Goal: Use online tool/utility: Utilize a website feature to perform a specific function

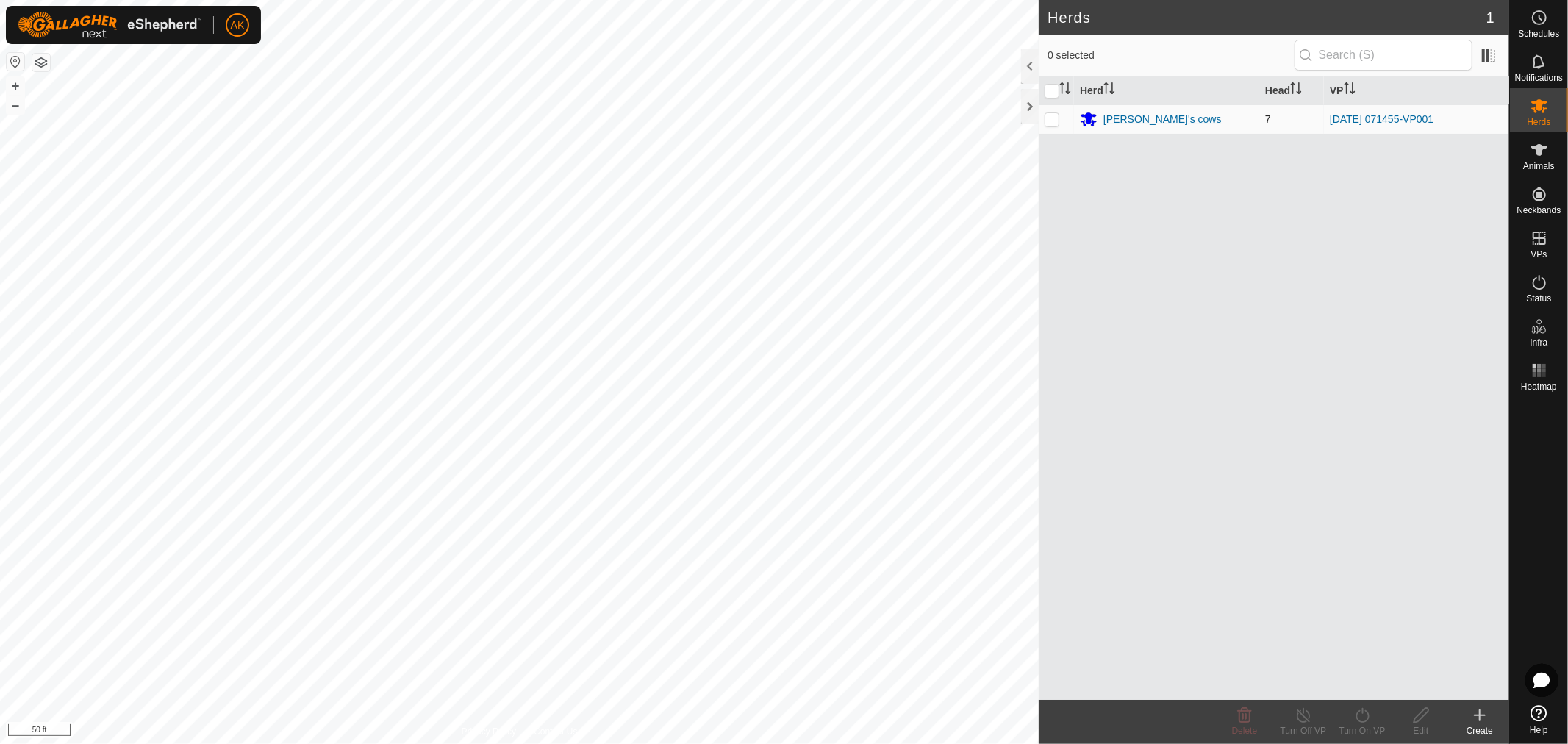
click at [1126, 113] on div "[PERSON_NAME]'s cows" at bounding box center [1162, 120] width 118 height 15
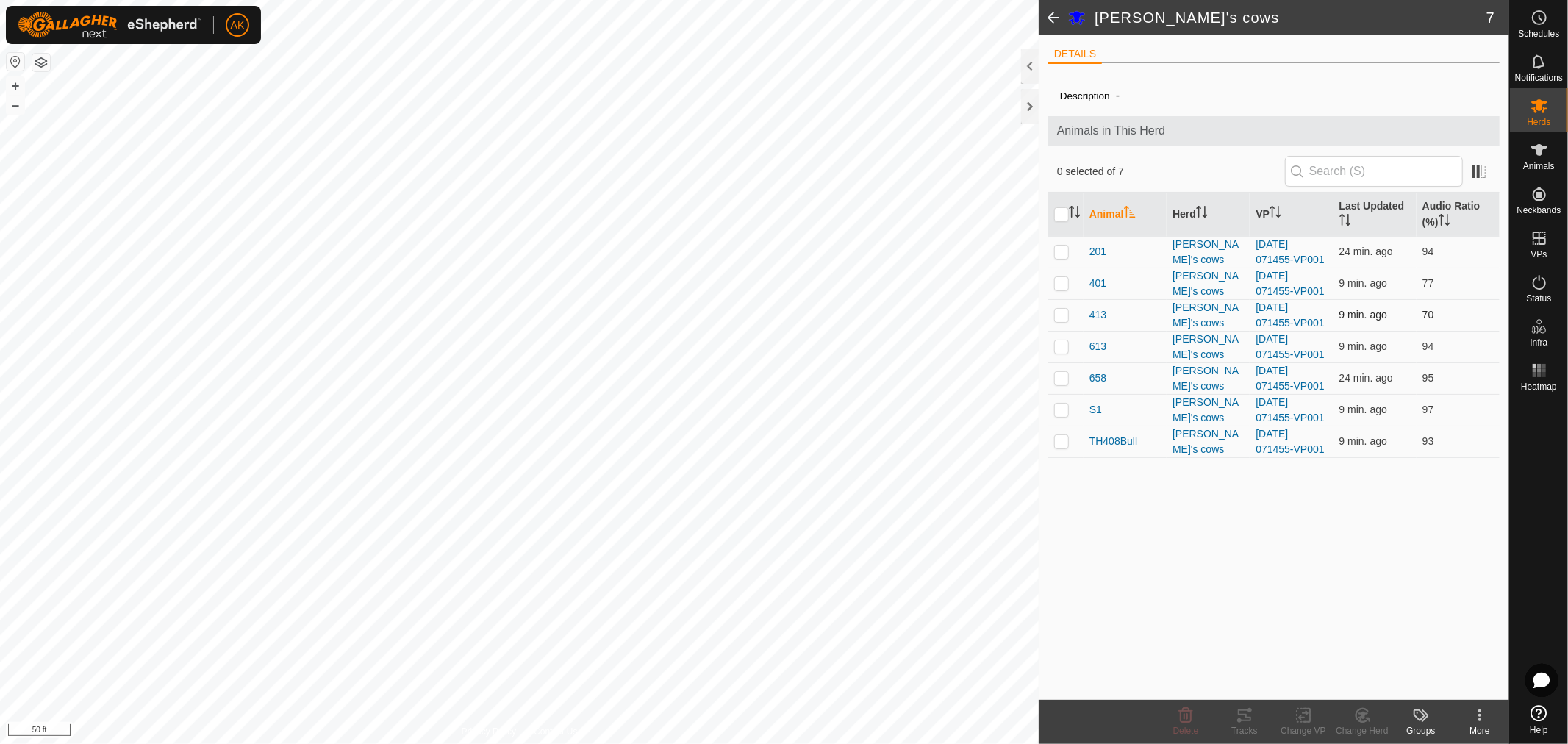
click at [1062, 314] on p-checkbox at bounding box center [1062, 314] width 14 height 11
checkbox input "true"
click at [1062, 277] on p-checkbox at bounding box center [1062, 282] width 14 height 11
click at [1247, 717] on icon at bounding box center [1245, 714] width 13 height 11
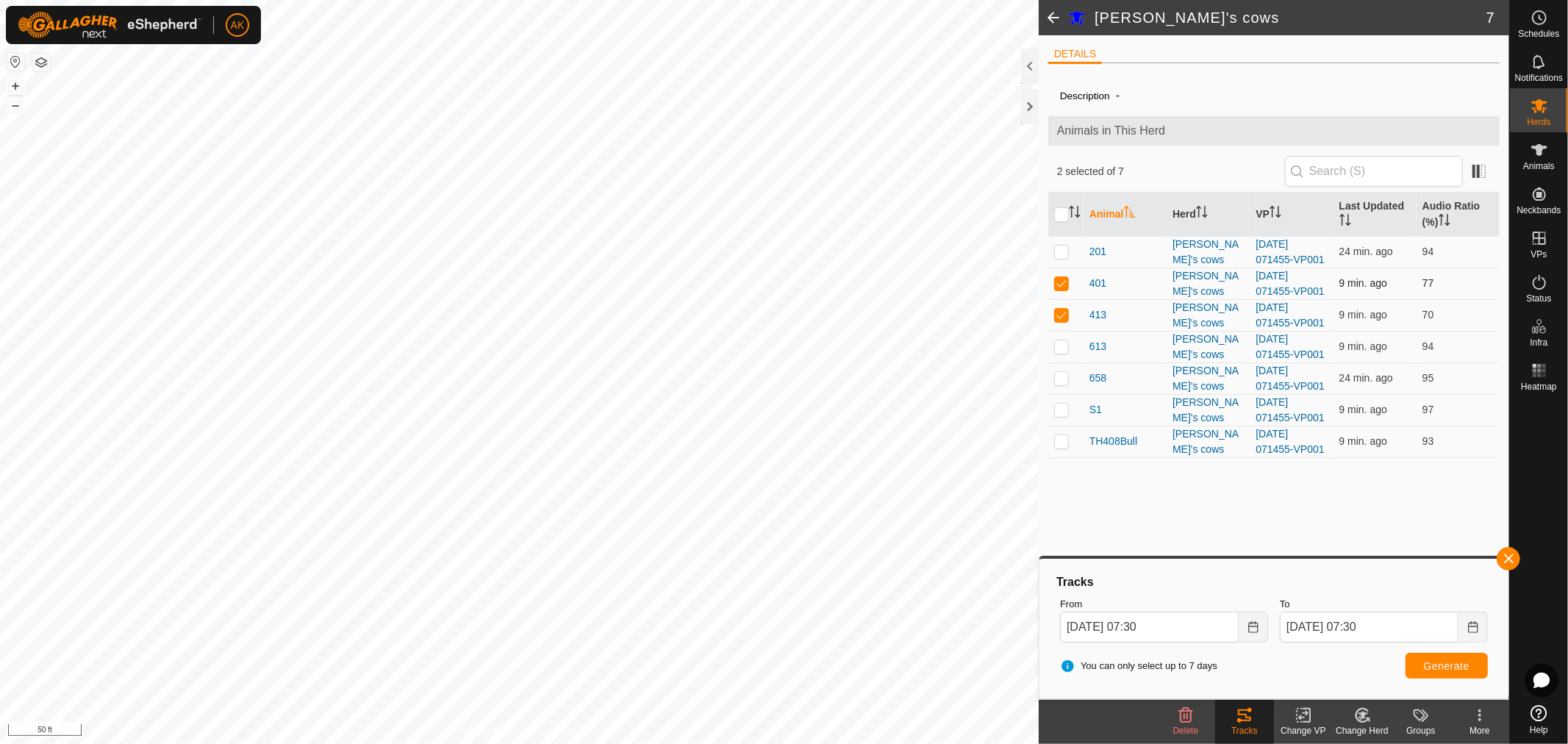
click at [1062, 287] on p-checkbox at bounding box center [1062, 282] width 14 height 11
checkbox input "false"
click at [1248, 719] on icon at bounding box center [1245, 715] width 18 height 18
click at [1065, 204] on th at bounding box center [1066, 215] width 35 height 44
click at [1062, 215] on input "checkbox" at bounding box center [1062, 214] width 14 height 14
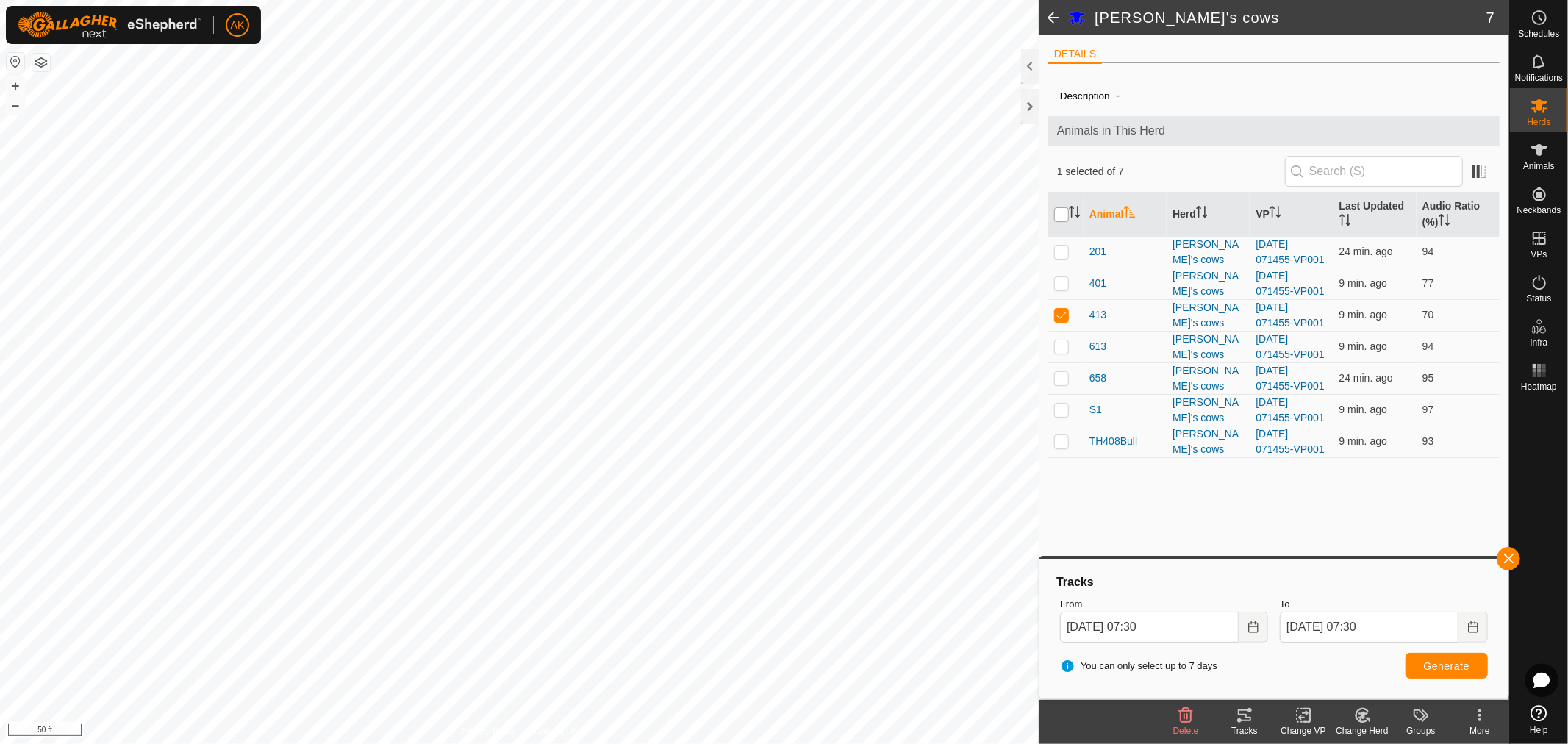
checkbox input "true"
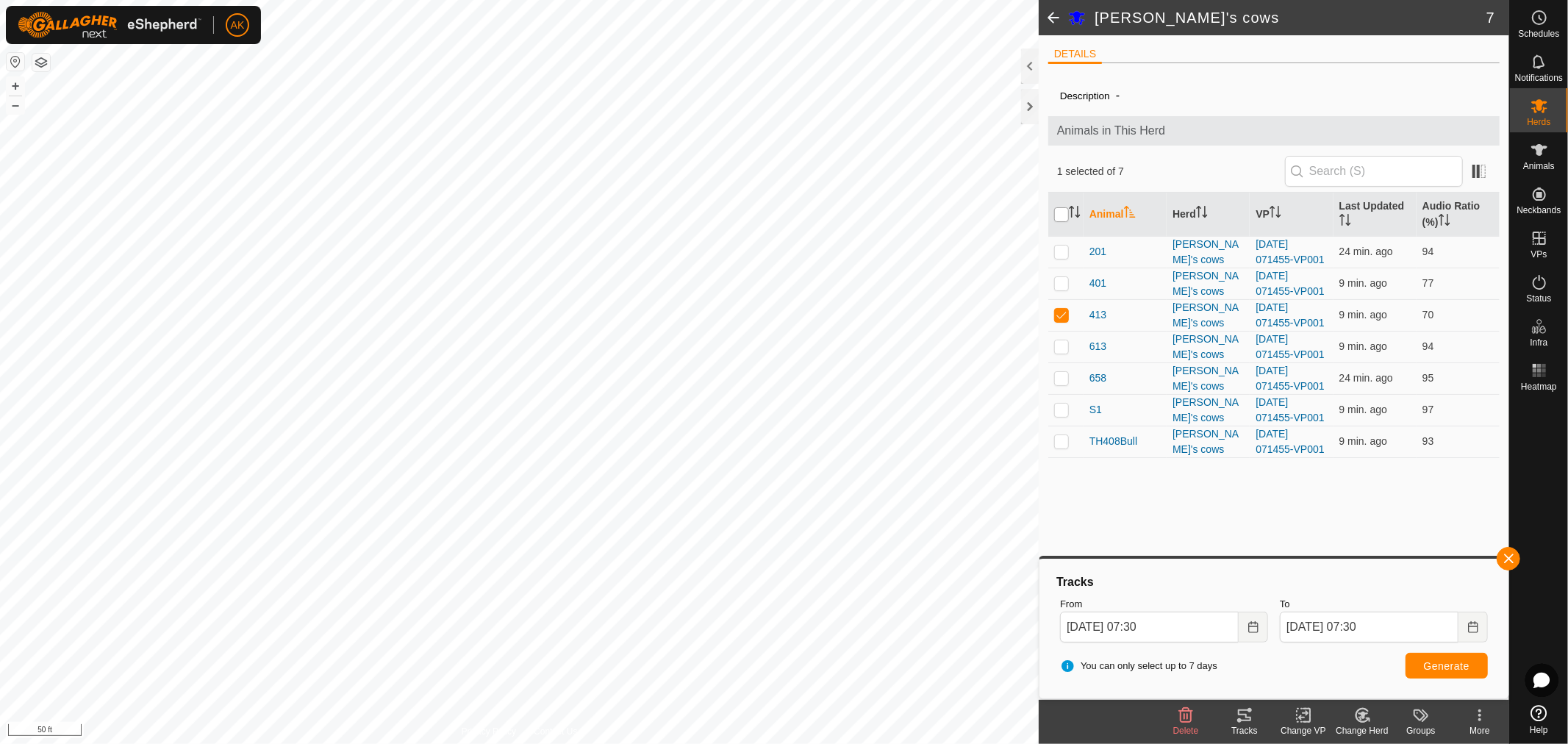
checkbox input "true"
click at [1245, 719] on icon at bounding box center [1245, 715] width 18 height 18
click at [1245, 716] on icon at bounding box center [1245, 715] width 18 height 18
click at [1472, 665] on button "Generate" at bounding box center [1447, 665] width 82 height 26
